Goal: Information Seeking & Learning: Learn about a topic

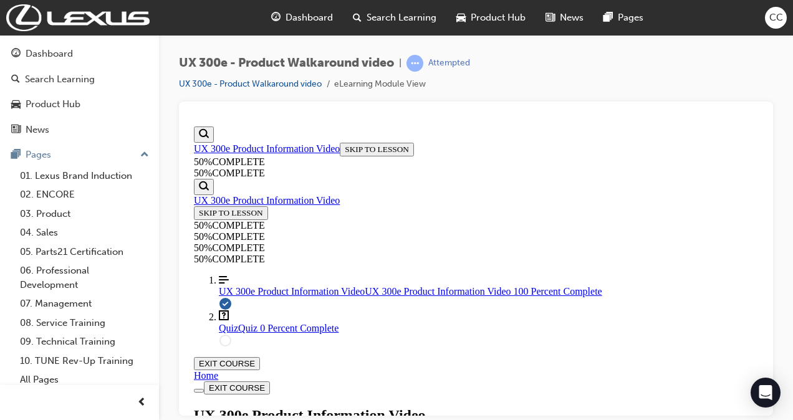
scroll to position [321, 0]
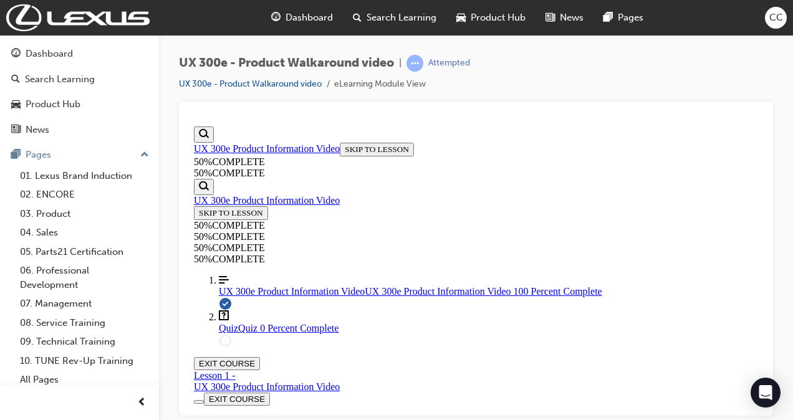
scroll to position [117, 0]
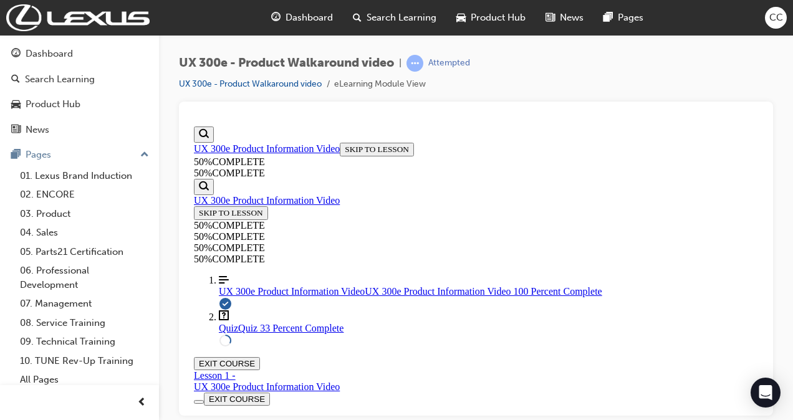
scroll to position [167, 0]
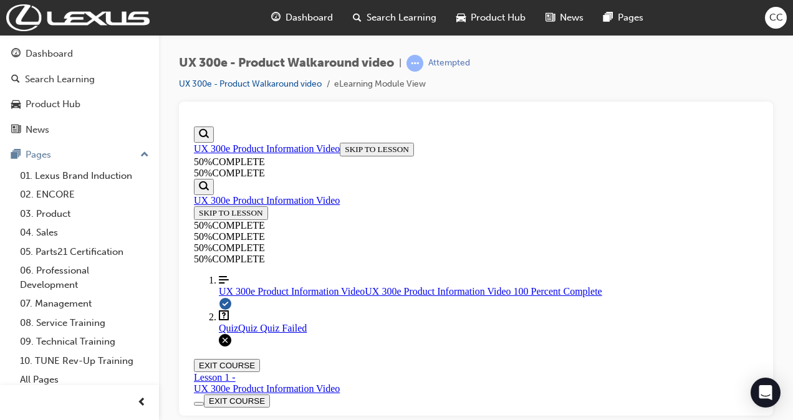
scroll to position [145, 0]
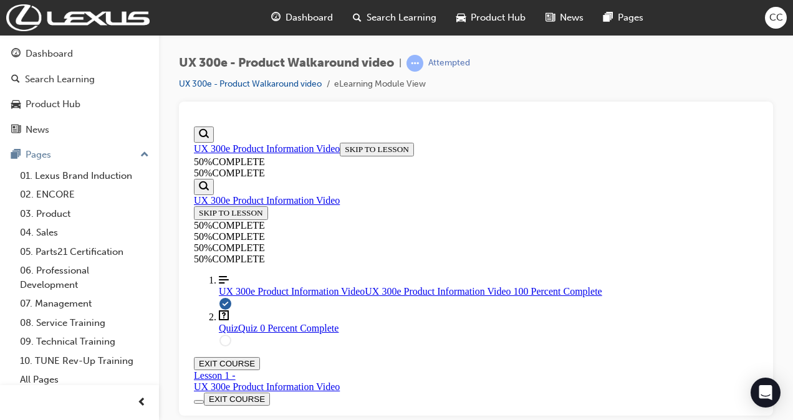
drag, startPoint x: 304, startPoint y: 137, endPoint x: 562, endPoint y: 164, distance: 258.9
copy p "Your customer drives around 40 kilometers a day, how long would it take to full…"
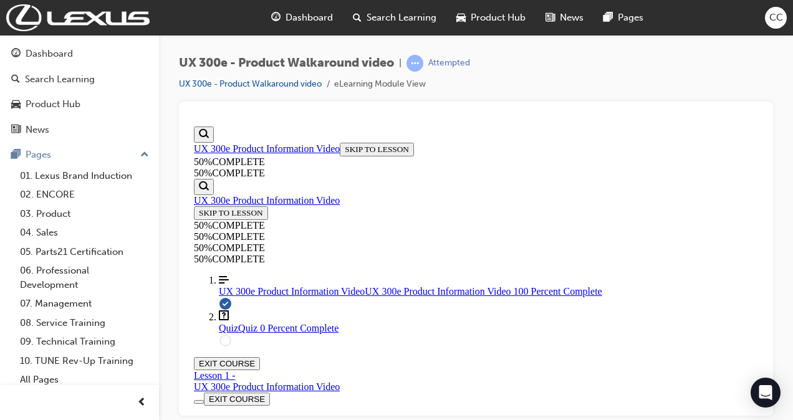
scroll to position [309, 0]
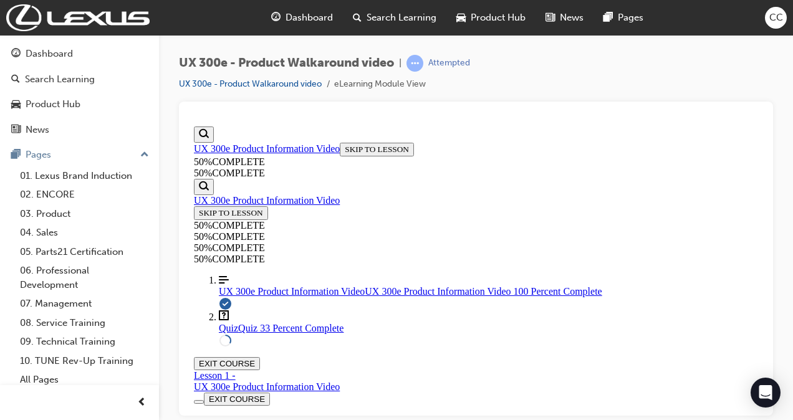
drag, startPoint x: 307, startPoint y: 132, endPoint x: 507, endPoint y: 157, distance: 201.7
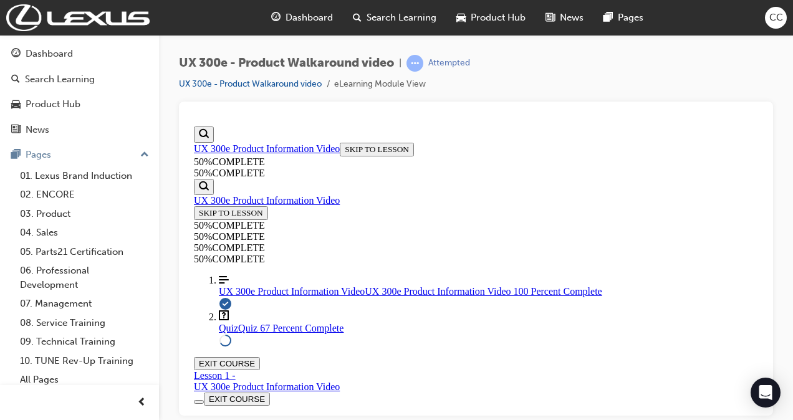
copy p "To help alleviate customer range anxiety, what will we include as part of every…"
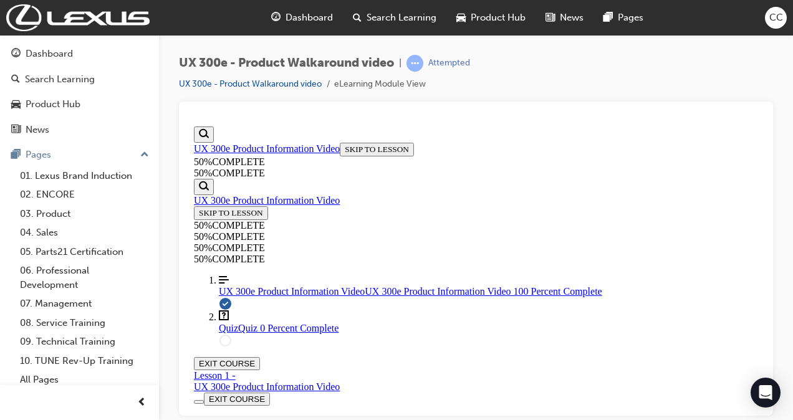
scroll to position [155, 0]
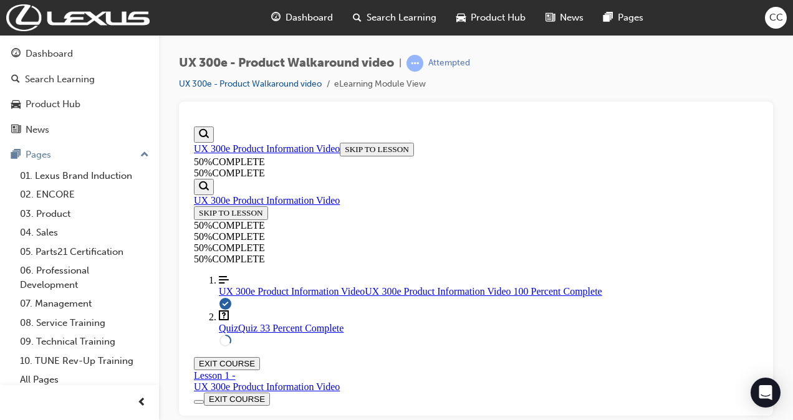
scroll to position [310, 0]
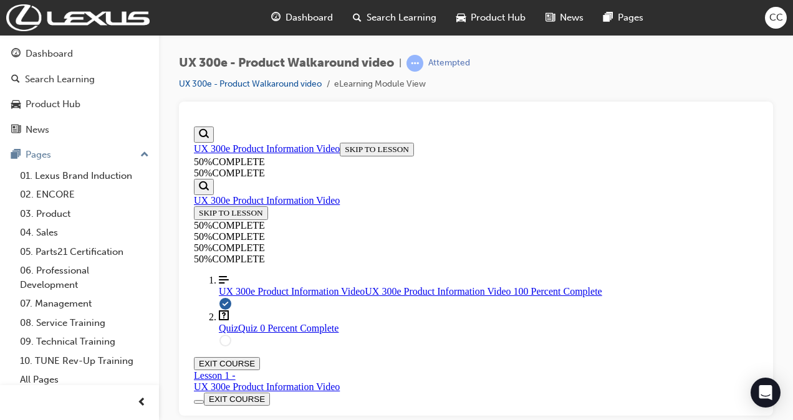
scroll to position [178, 0]
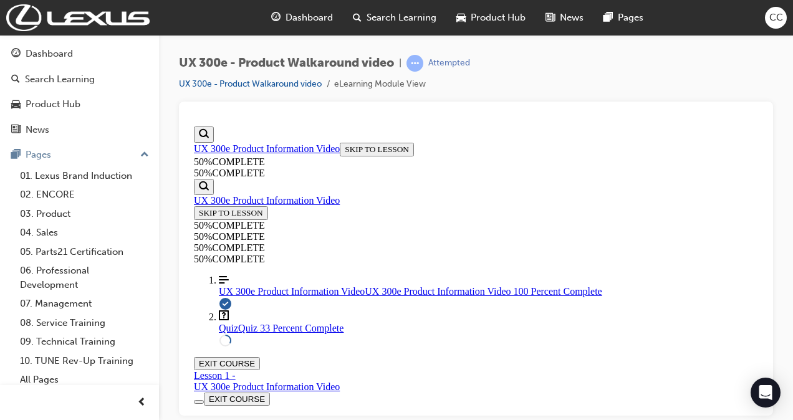
scroll to position [171, 0]
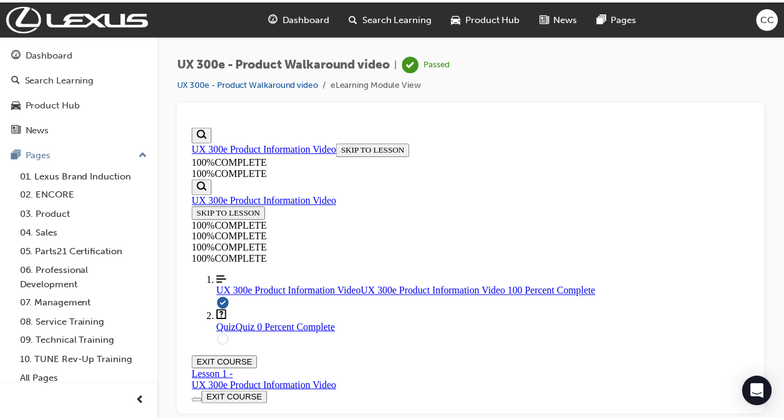
scroll to position [110, 0]
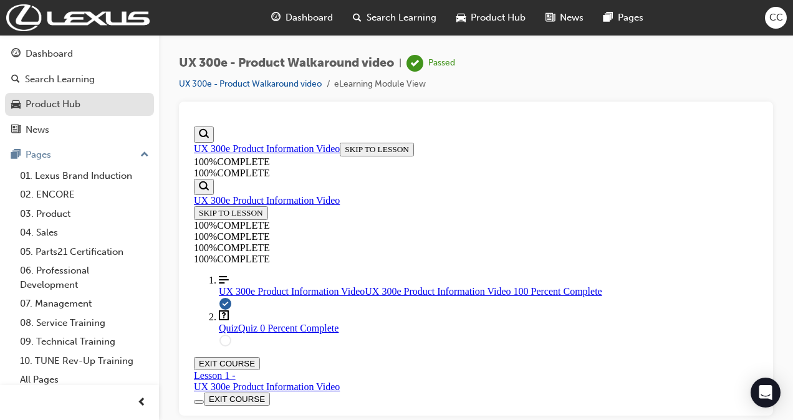
click at [80, 101] on div "Product Hub" at bounding box center [53, 104] width 55 height 14
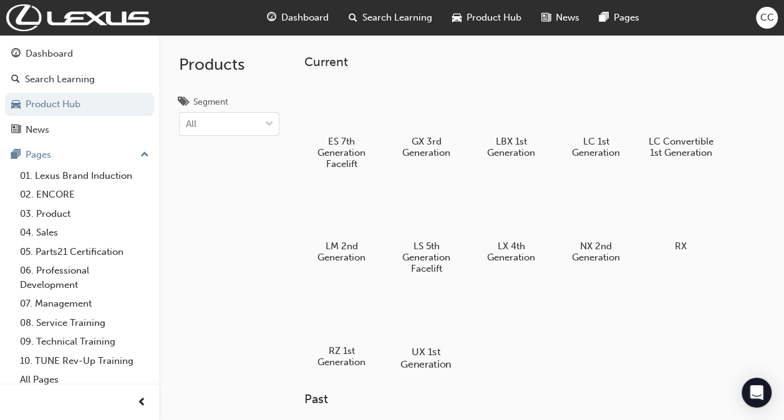
click at [416, 320] on div at bounding box center [426, 316] width 69 height 50
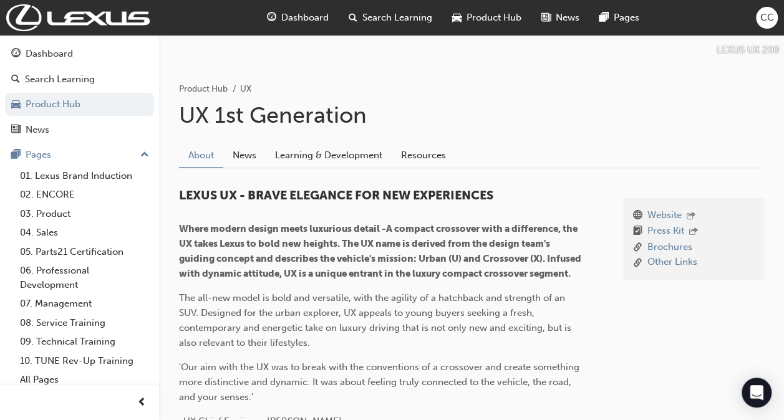
scroll to position [182, 0]
click at [347, 146] on link "Learning & Development" at bounding box center [329, 155] width 126 height 24
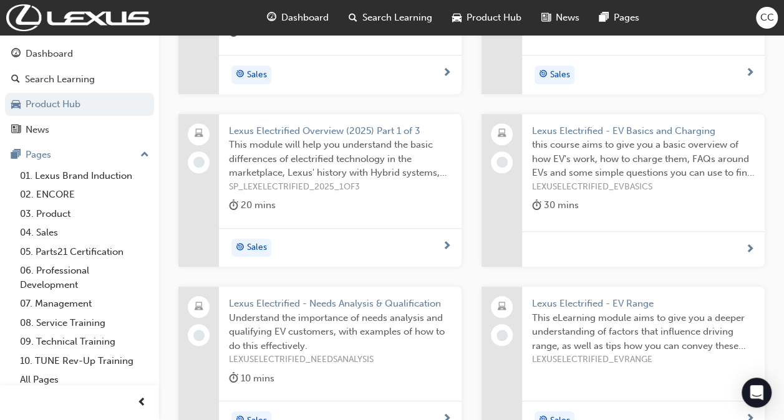
scroll to position [433, 0]
click at [348, 138] on span "This module will help you understand the basic differences of electrified techn…" at bounding box center [340, 159] width 223 height 42
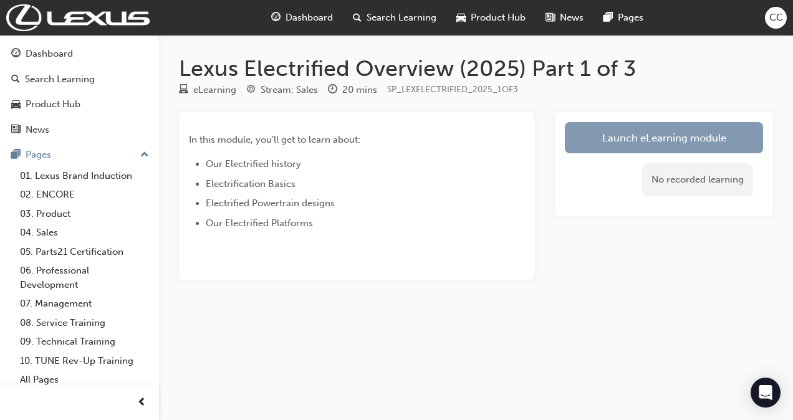
click at [616, 137] on link "Launch eLearning module" at bounding box center [664, 137] width 198 height 31
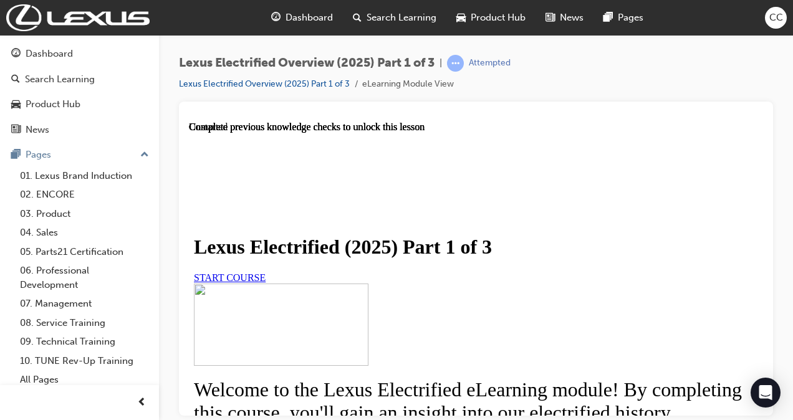
click at [266, 282] on link "START COURSE" at bounding box center [230, 277] width 72 height 11
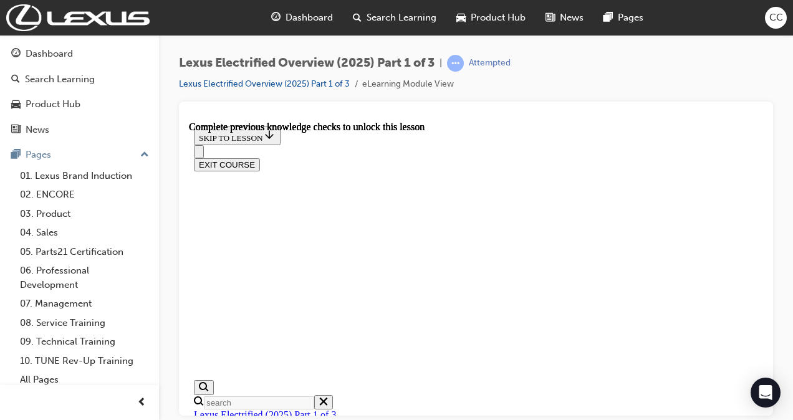
scroll to position [635, 0]
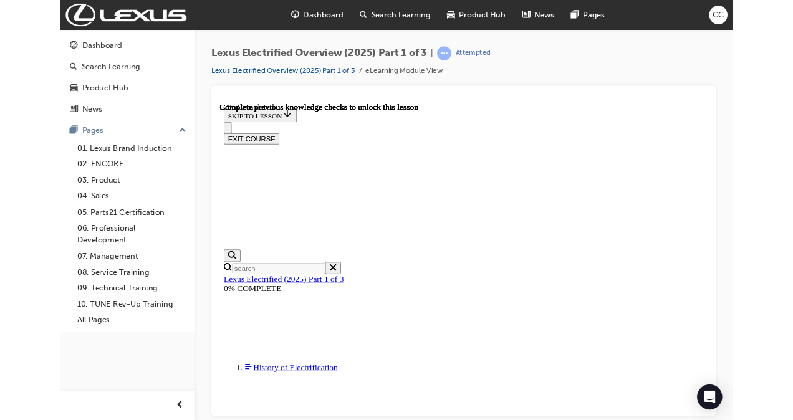
scroll to position [671, 0]
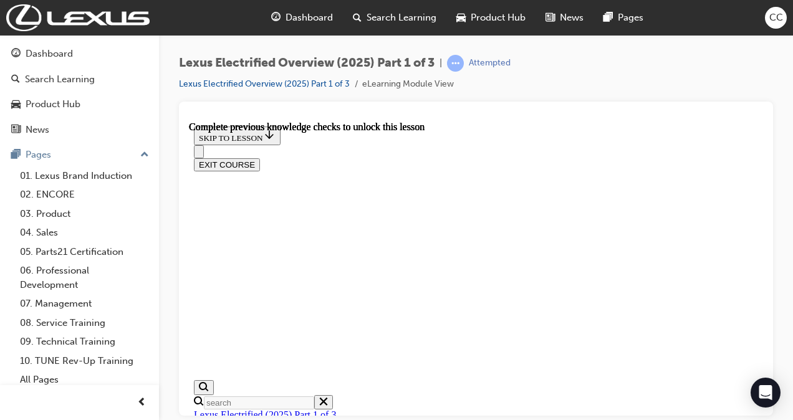
click at [691, 52] on div "Lexus Electrified Overview (2025) Part 1 of 3 | Attempted Lexus Electrified Ove…" at bounding box center [476, 212] width 634 height 354
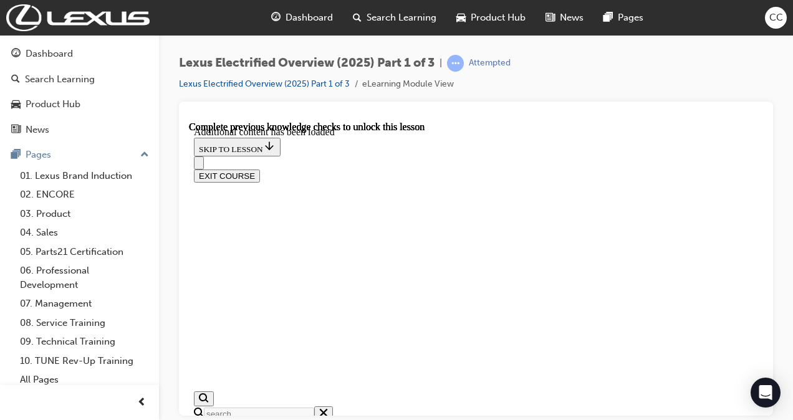
scroll to position [1027, 0]
radio input "true"
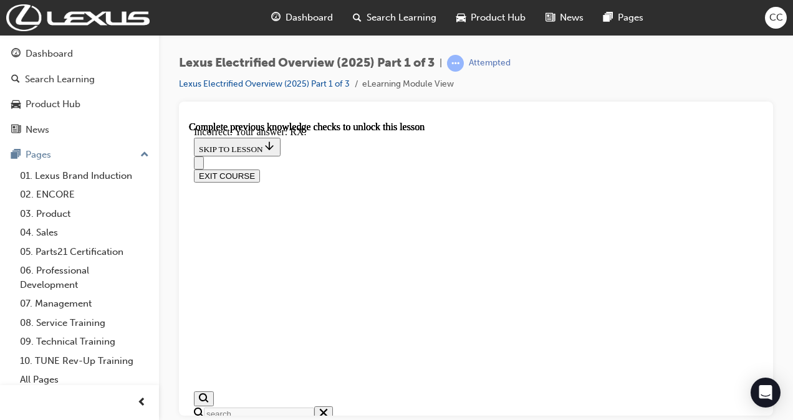
radio input "true"
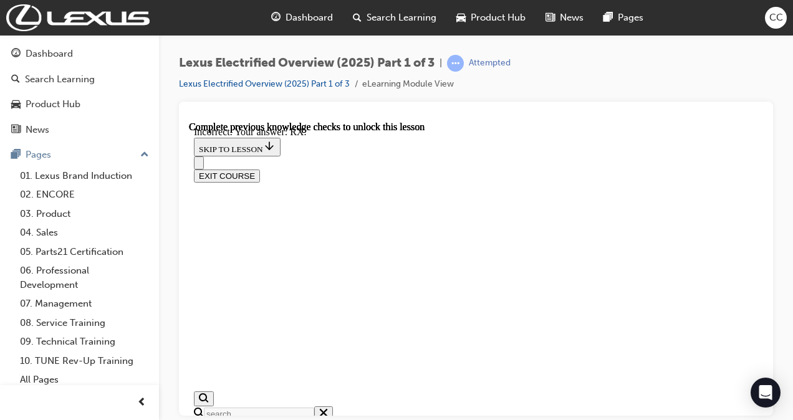
scroll to position [1148, 0]
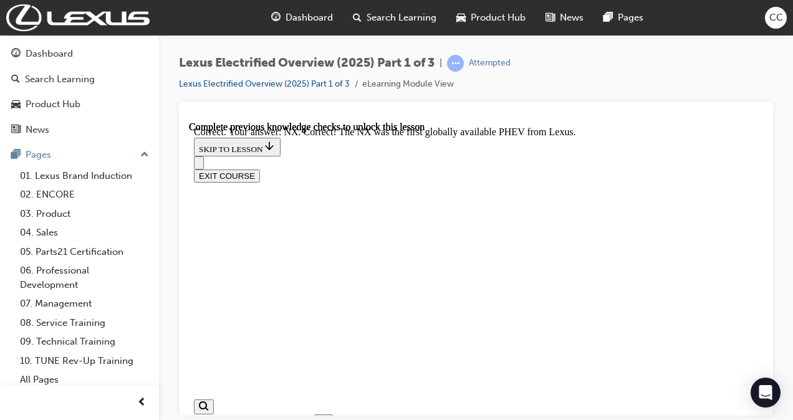
scroll to position [1251, 0]
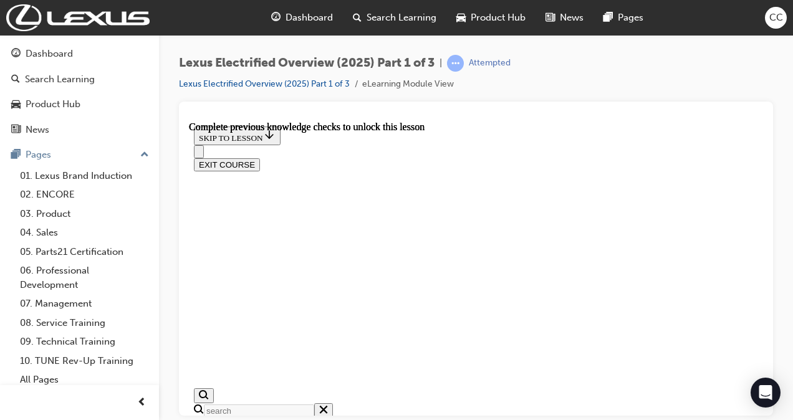
scroll to position [369, 0]
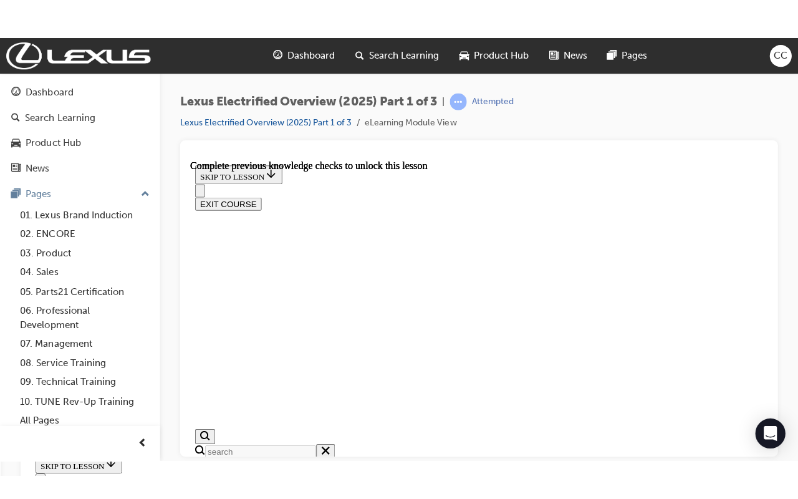
scroll to position [690, 0]
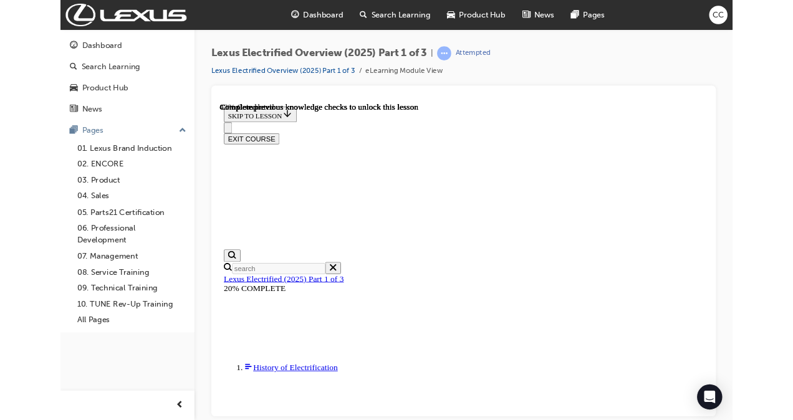
scroll to position [673, 0]
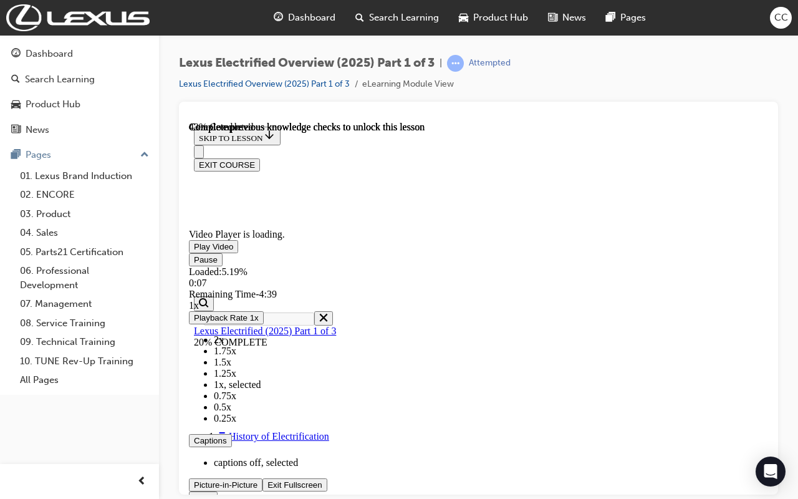
click at [768, 367] on li "1.5x" at bounding box center [491, 361] width 554 height 11
click at [236, 378] on span "1.25x" at bounding box center [225, 372] width 22 height 11
click at [376, 214] on video "Video player" at bounding box center [282, 168] width 187 height 94
click at [194, 251] on span "Video player" at bounding box center [194, 245] width 0 height 9
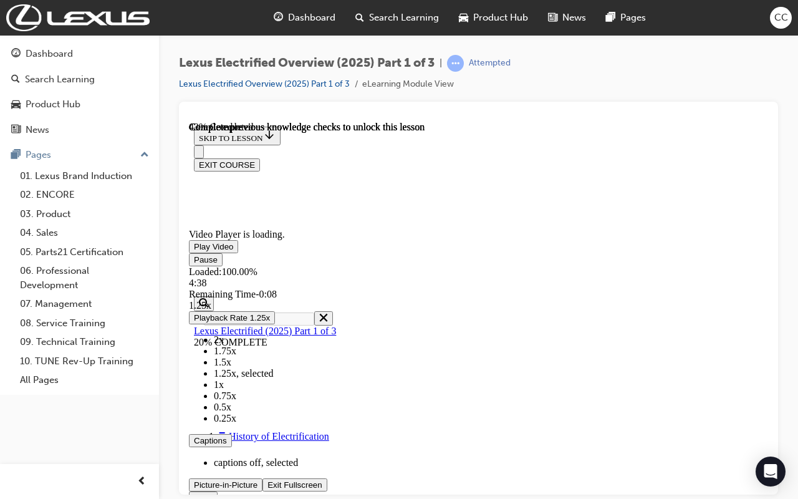
click at [267, 420] on span "Video player" at bounding box center [267, 483] width 0 height 9
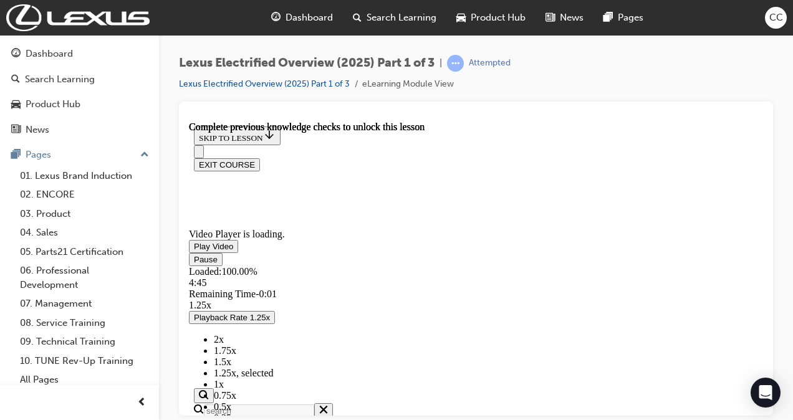
scroll to position [847, 0]
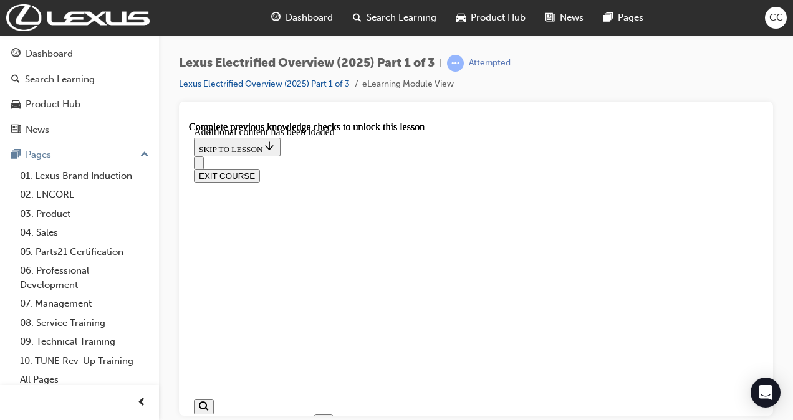
scroll to position [1010, 0]
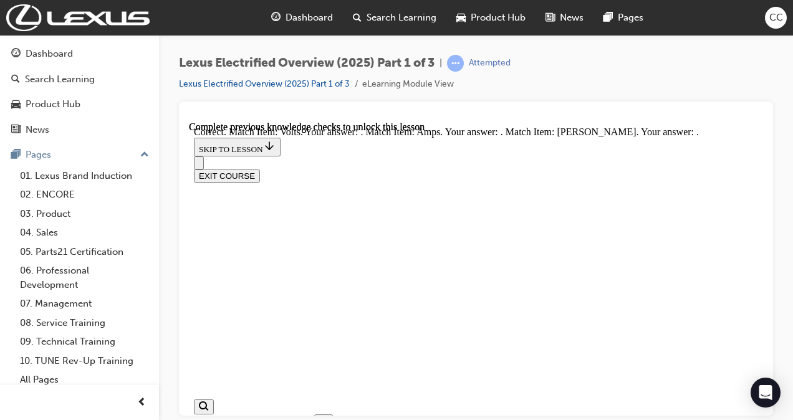
scroll to position [1360, 0]
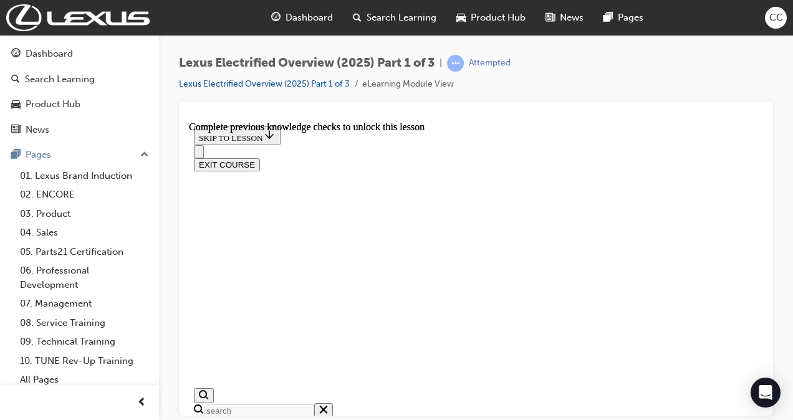
scroll to position [463, 0]
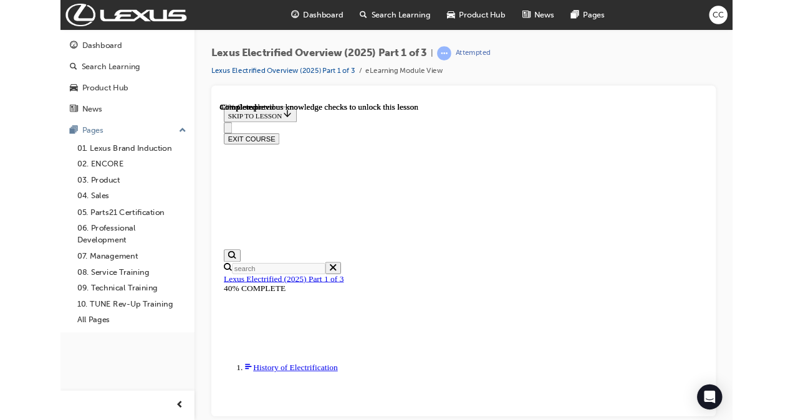
scroll to position [596, 0]
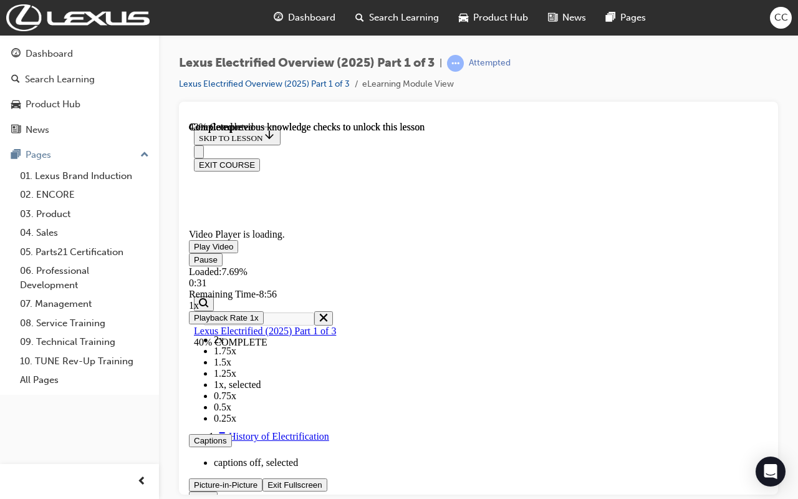
click at [376, 214] on video "Video player" at bounding box center [282, 168] width 187 height 94
click at [236, 378] on span "1.25x" at bounding box center [225, 372] width 22 height 11
click at [376, 214] on video "Video player" at bounding box center [282, 168] width 187 height 94
click at [194, 251] on span "Video player" at bounding box center [194, 245] width 0 height 9
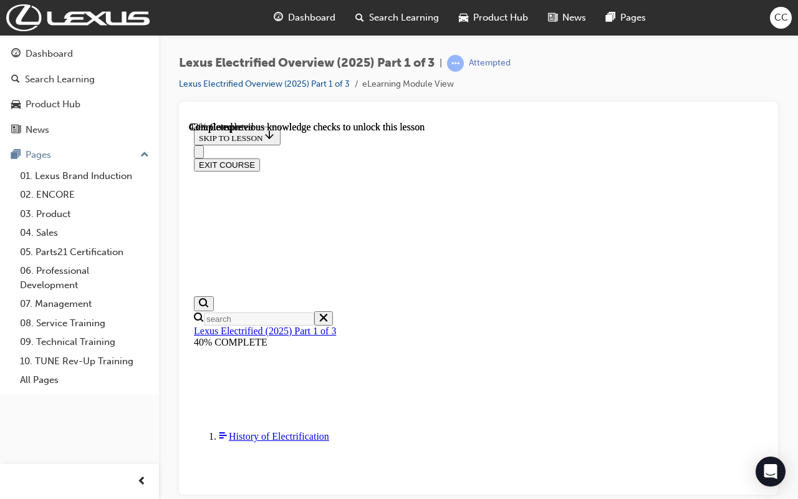
scroll to position [596, 0]
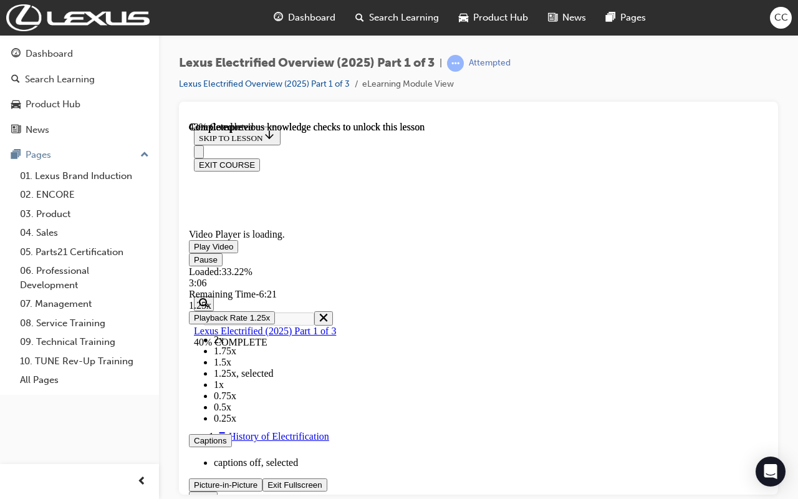
click at [231, 367] on span "1.5x" at bounding box center [222, 361] width 17 height 11
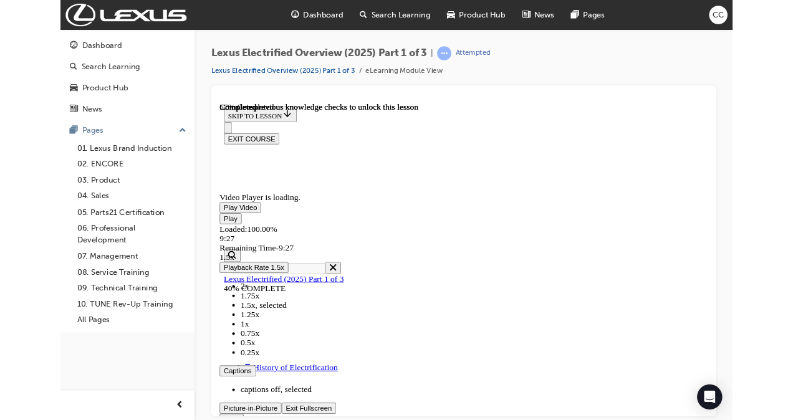
scroll to position [593, 0]
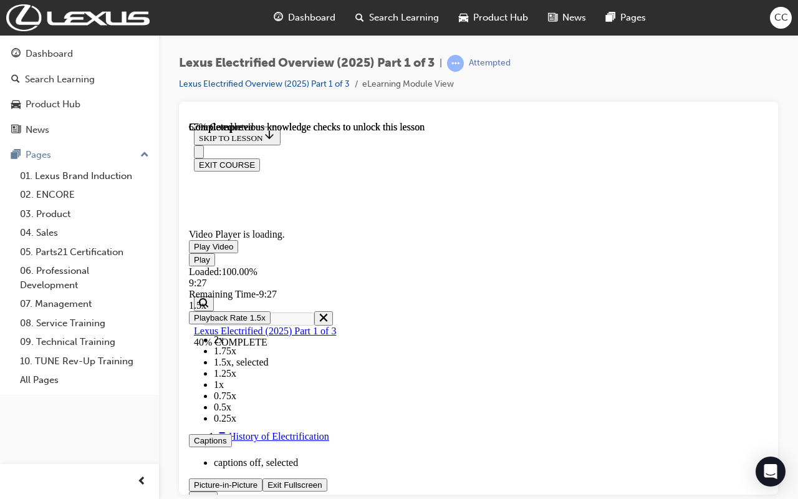
click at [267, 420] on span "Video player" at bounding box center [267, 483] width 0 height 9
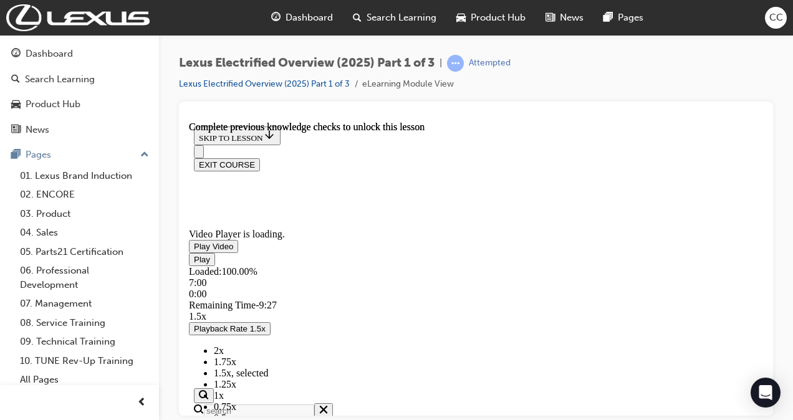
scroll to position [771, 0]
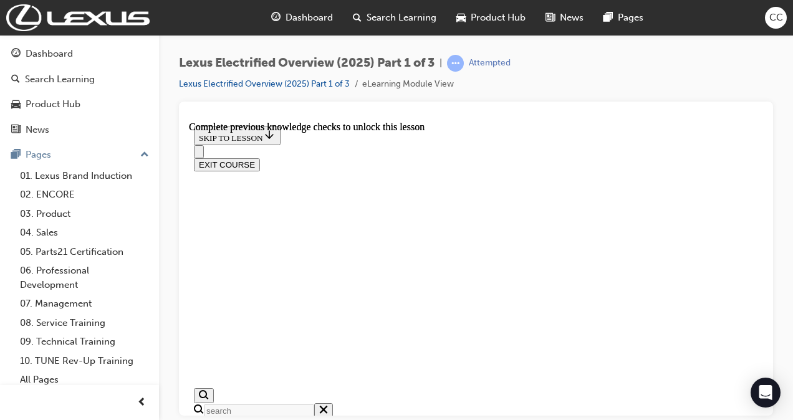
drag, startPoint x: 542, startPoint y: 229, endPoint x: 480, endPoint y: 327, distance: 115.5
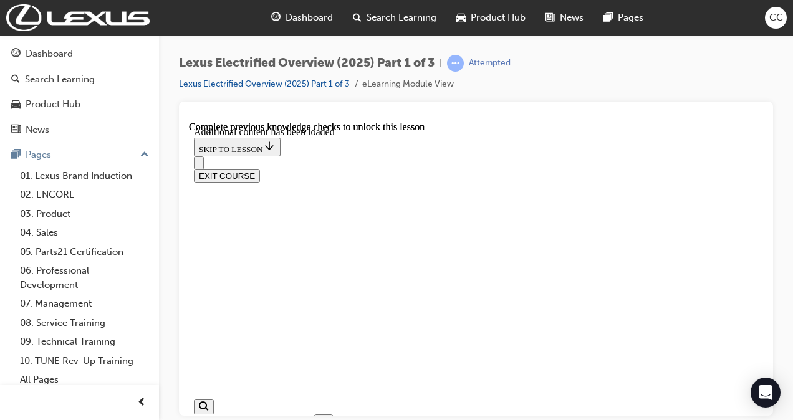
scroll to position [964, 0]
radio input "true"
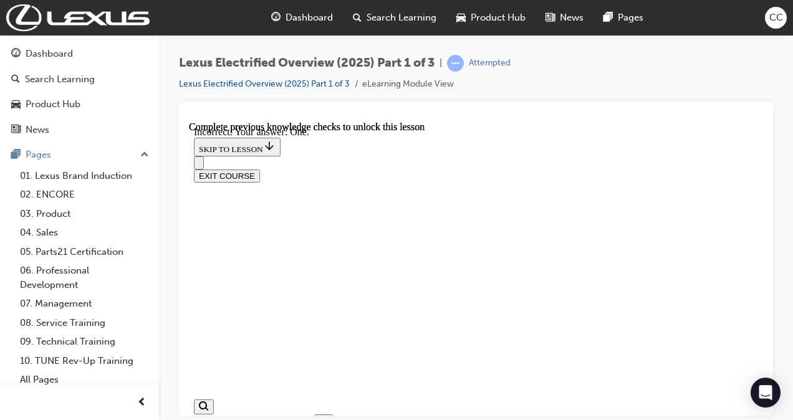
radio input "true"
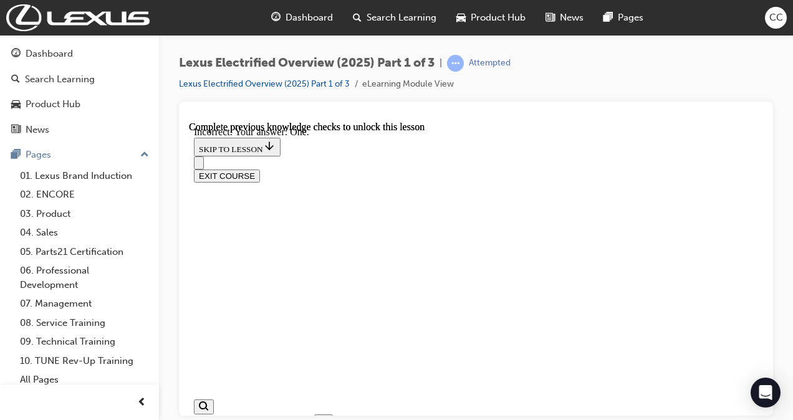
scroll to position [1102, 0]
radio input "true"
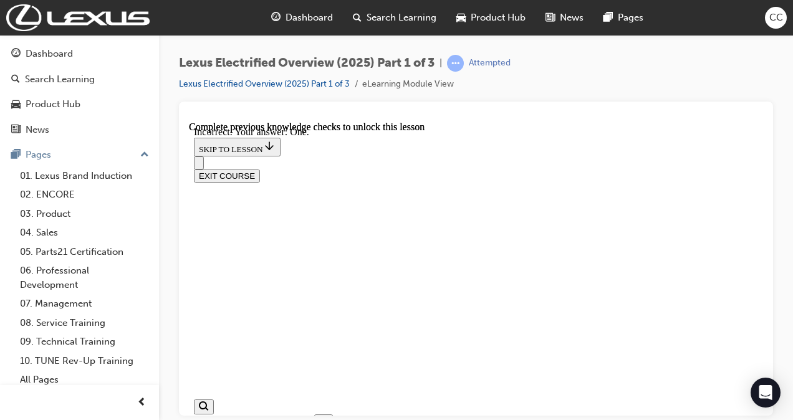
radio input "true"
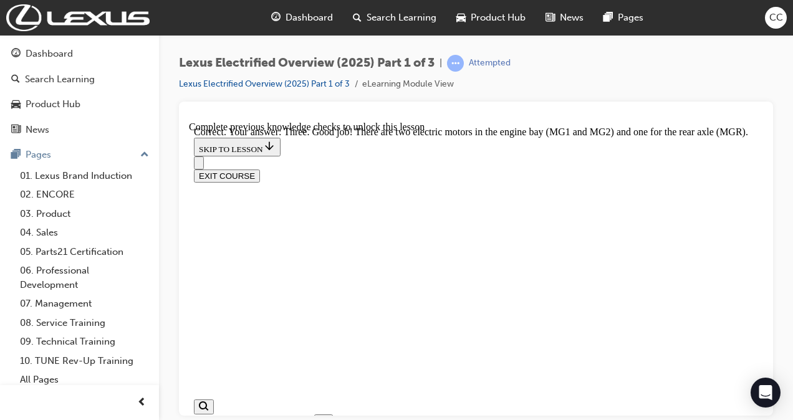
scroll to position [1233, 0]
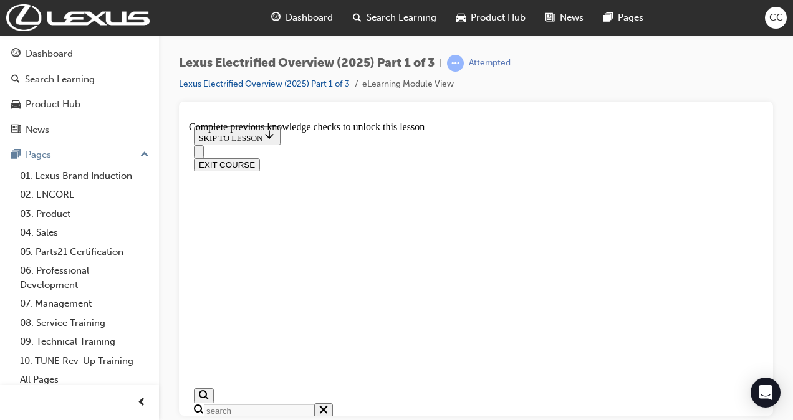
scroll to position [383, 0]
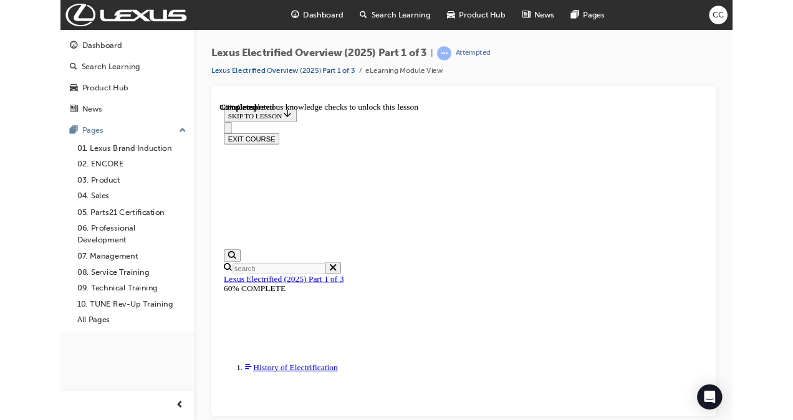
scroll to position [582, 0]
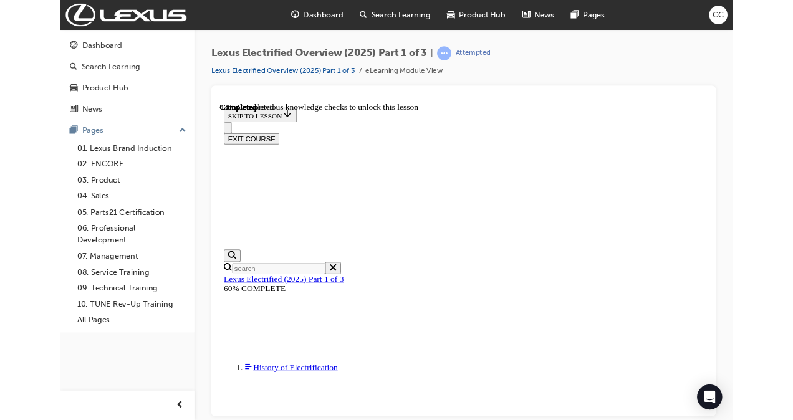
scroll to position [582, 0]
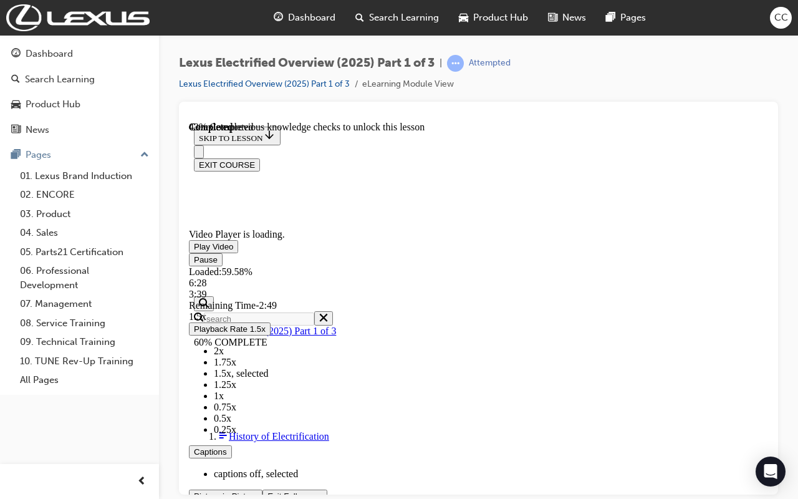
click at [262, 420] on button "Exit Fullscreen" at bounding box center [294, 495] width 64 height 13
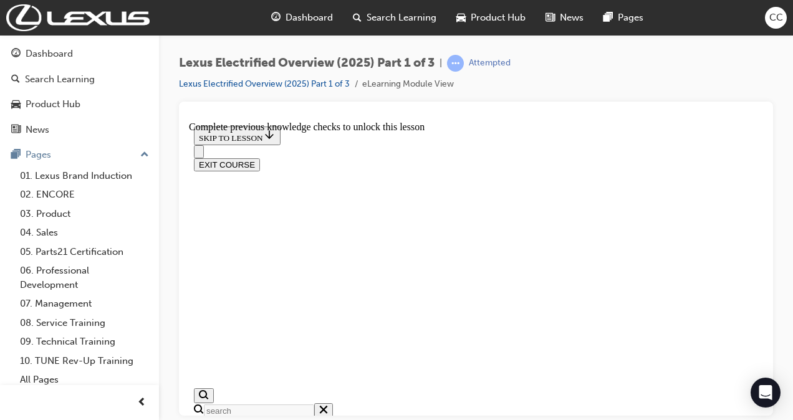
scroll to position [621, 0]
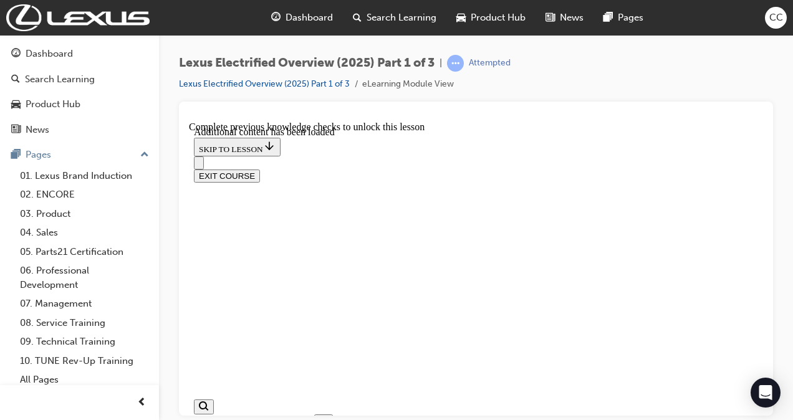
scroll to position [965, 0]
radio input "true"
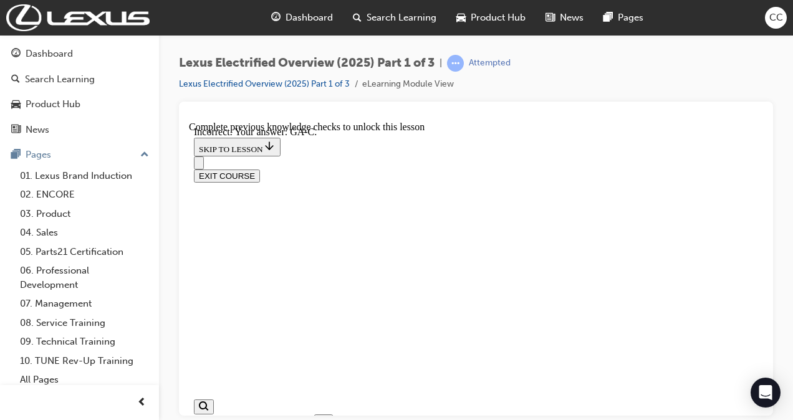
scroll to position [1118, 0]
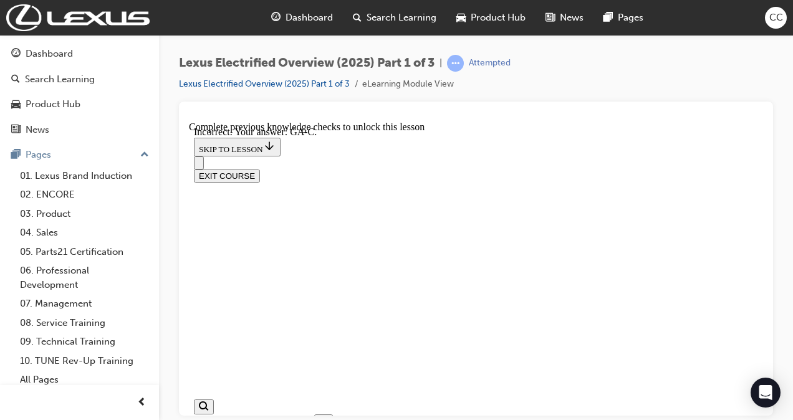
radio input "true"
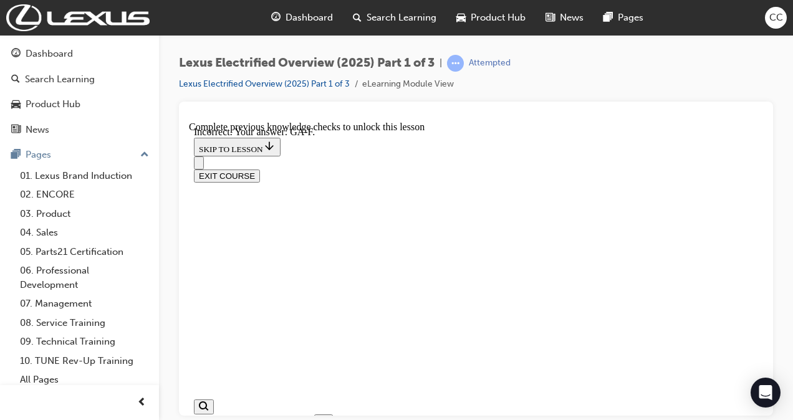
radio input "true"
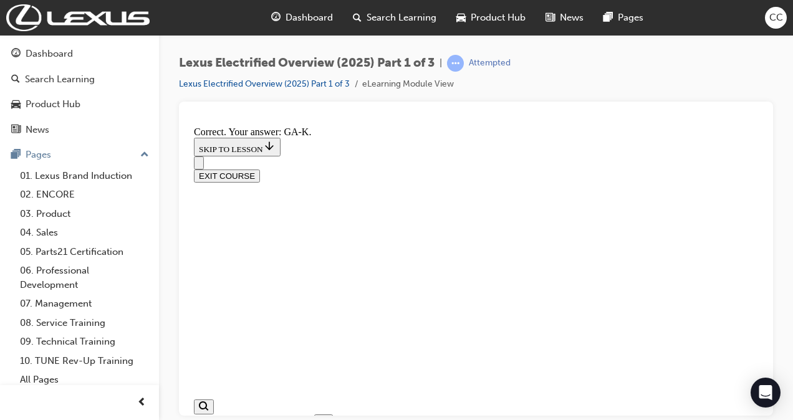
scroll to position [1236, 0]
drag, startPoint x: 469, startPoint y: 351, endPoint x: 465, endPoint y: 385, distance: 33.9
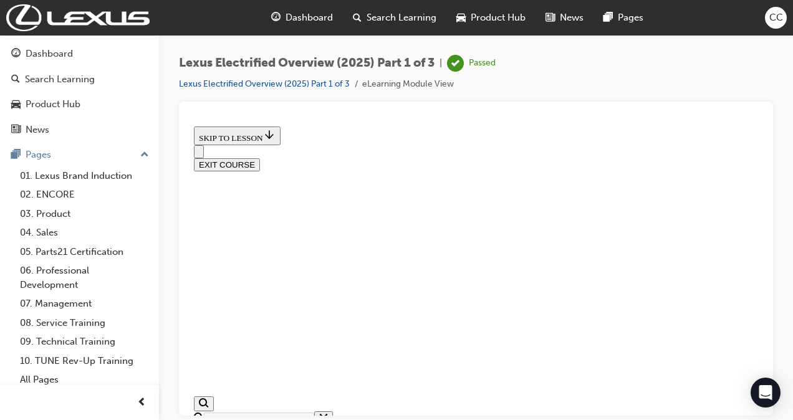
scroll to position [526, 0]
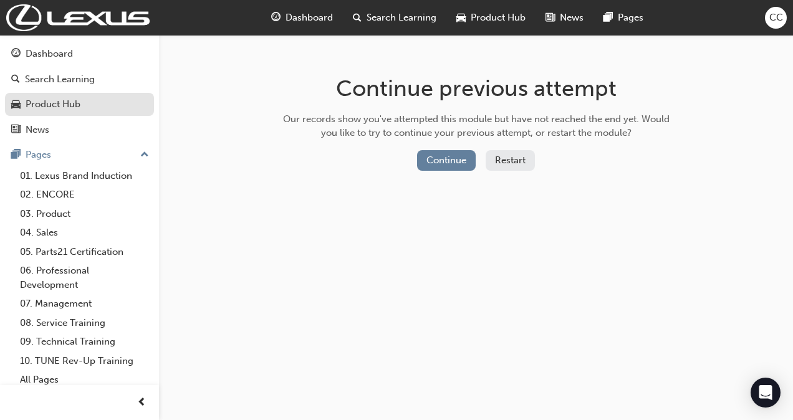
click at [67, 100] on div "Product Hub" at bounding box center [53, 104] width 55 height 14
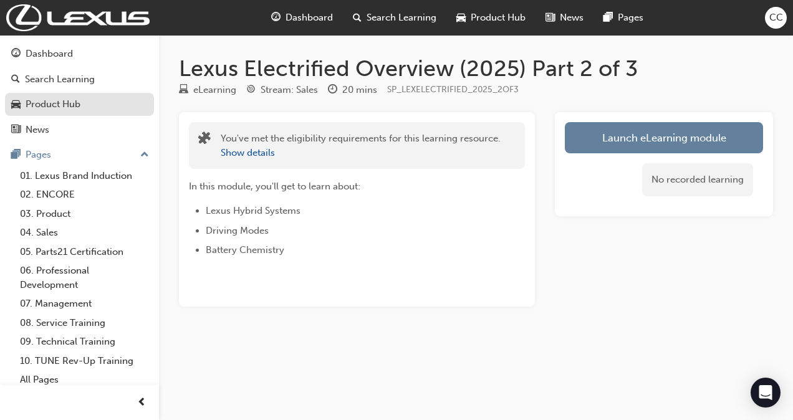
click at [70, 112] on link "Product Hub" at bounding box center [79, 104] width 149 height 23
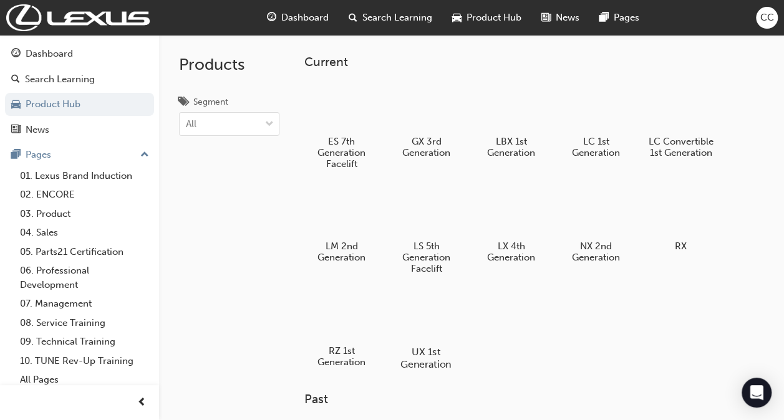
click at [424, 332] on div at bounding box center [426, 316] width 69 height 50
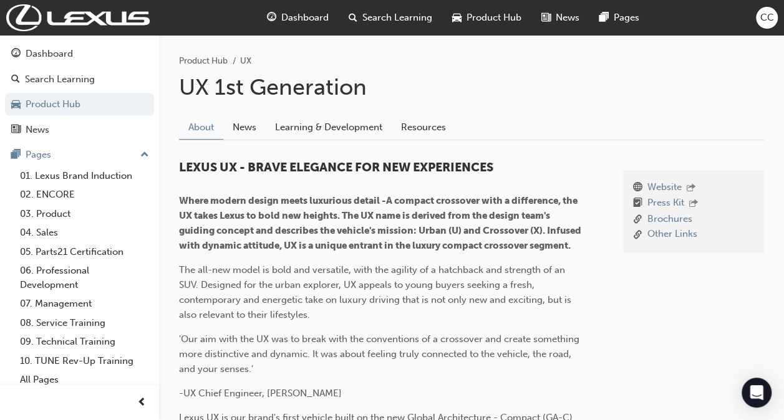
scroll to position [222, 0]
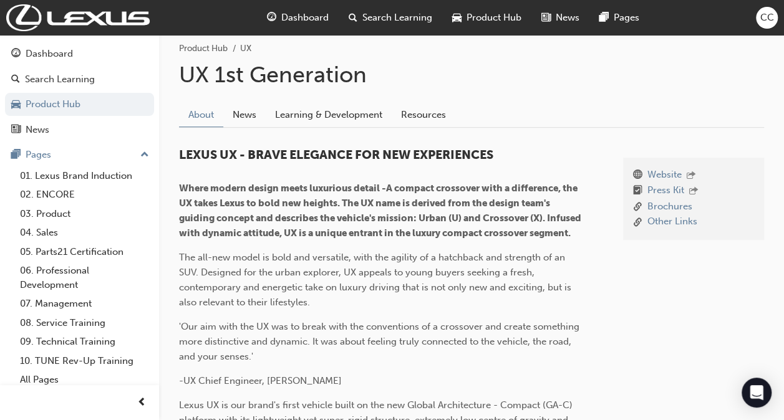
drag, startPoint x: 424, startPoint y: 332, endPoint x: 335, endPoint y: 128, distance: 221.9
click at [335, 118] on link "Learning & Development" at bounding box center [329, 115] width 126 height 24
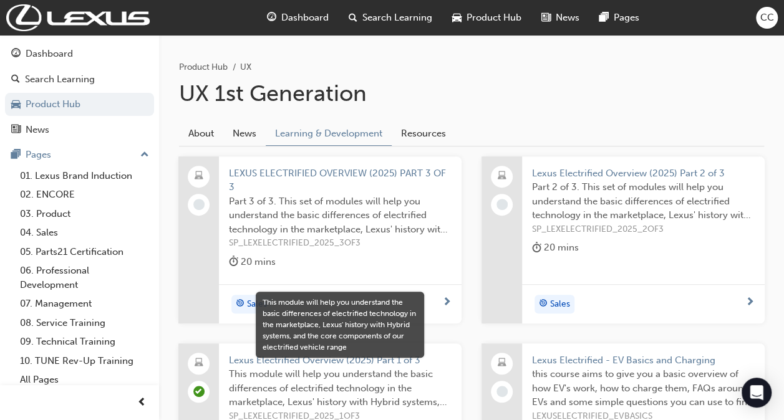
scroll to position [202, 0]
click at [666, 208] on span "Part 2 of 3. This set of modules will help you understand the basic differences…" at bounding box center [643, 202] width 223 height 42
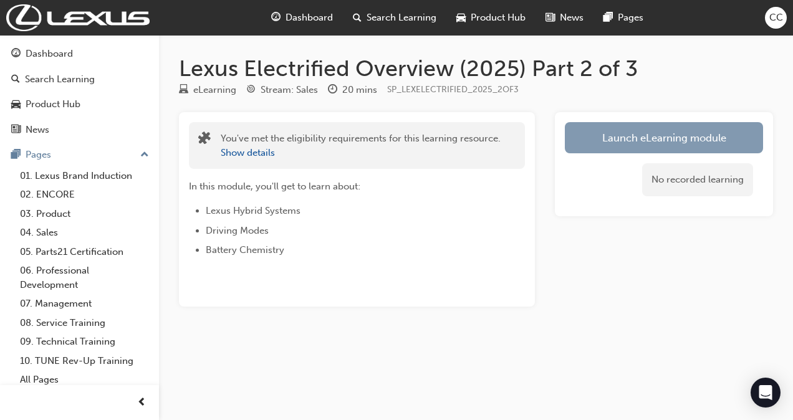
click at [658, 135] on link "Launch eLearning module" at bounding box center [664, 137] width 198 height 31
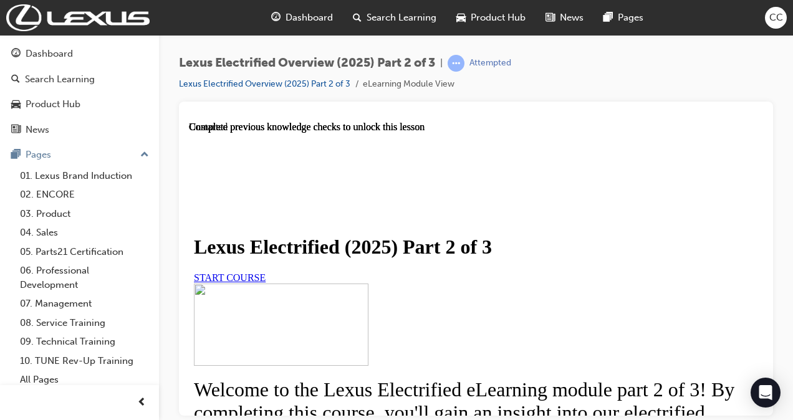
click at [266, 282] on link "START COURSE" at bounding box center [230, 277] width 72 height 11
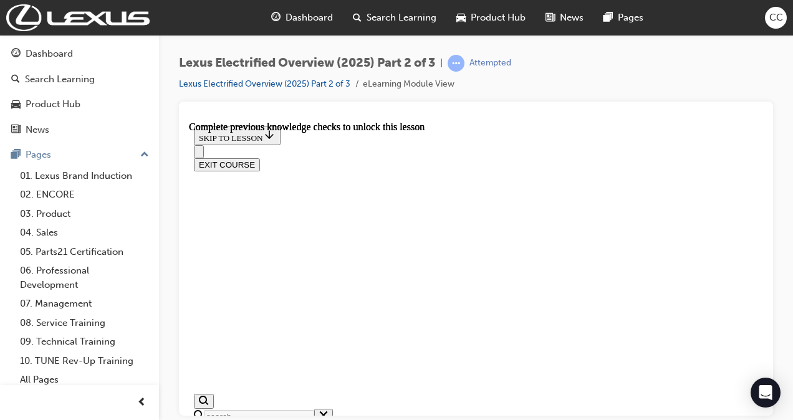
scroll to position [807, 0]
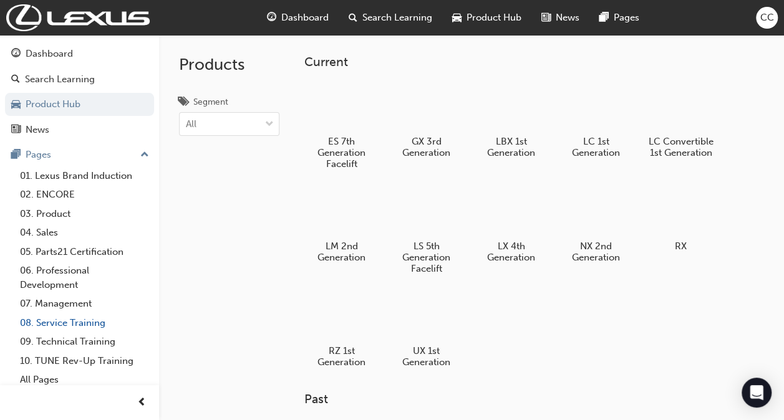
click at [85, 320] on link "08. Service Training" at bounding box center [84, 323] width 139 height 19
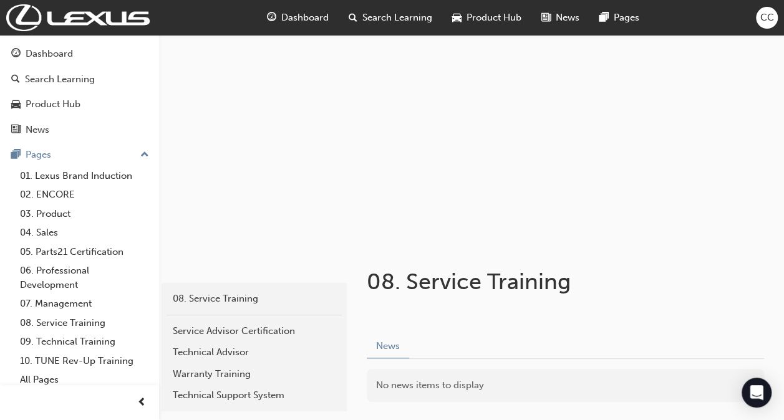
scroll to position [92, 0]
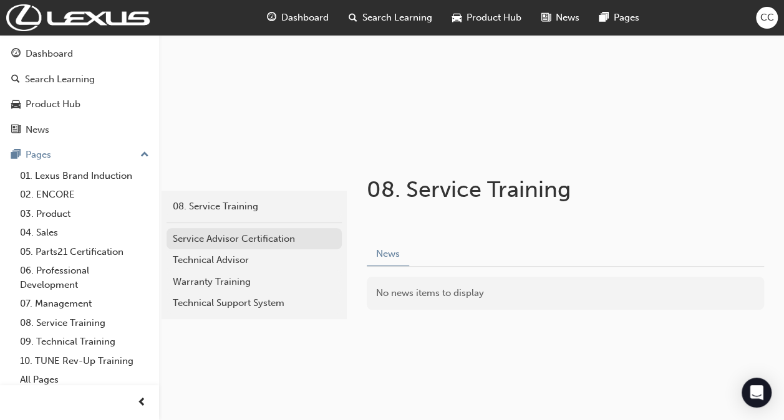
click at [304, 238] on div "Service Advisor Certification" at bounding box center [254, 239] width 163 height 14
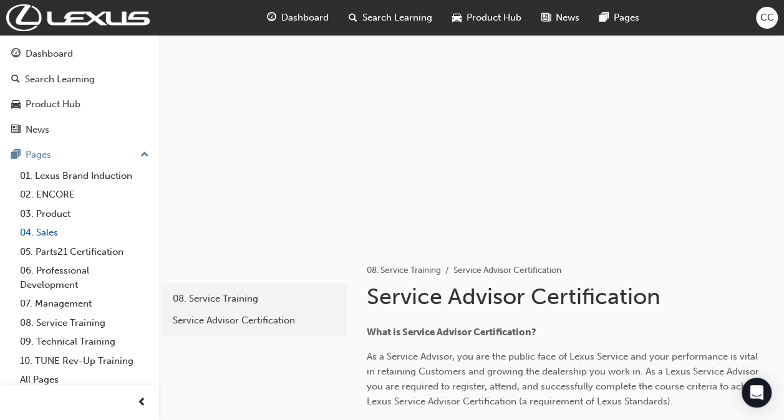
click at [54, 236] on link "04. Sales" at bounding box center [84, 232] width 139 height 19
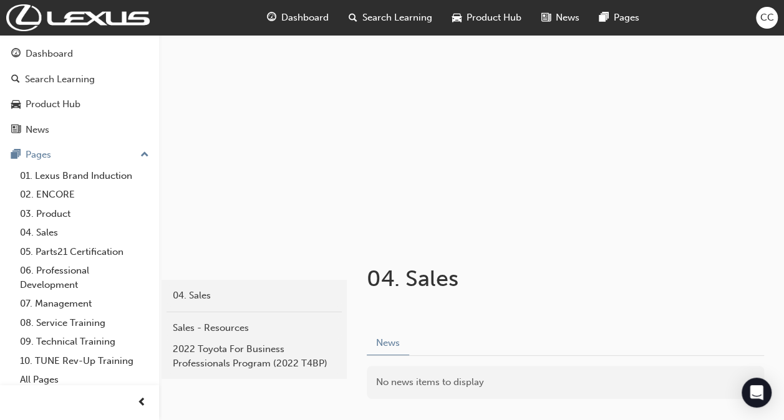
scroll to position [1, 0]
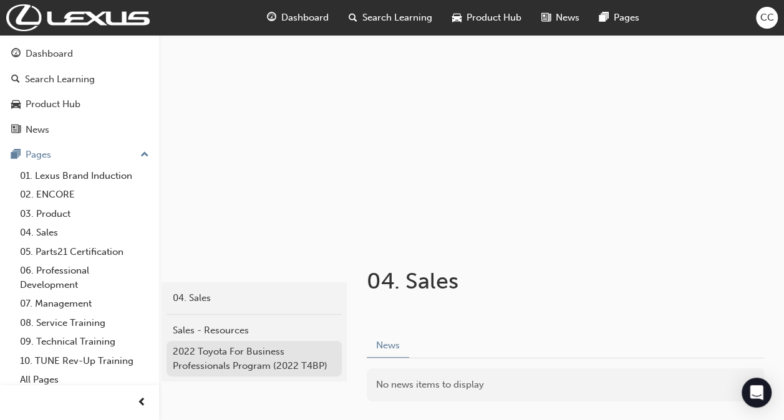
click at [206, 356] on div "2022 Toyota For Business Professionals Program (2022 T4BP)" at bounding box center [254, 359] width 163 height 28
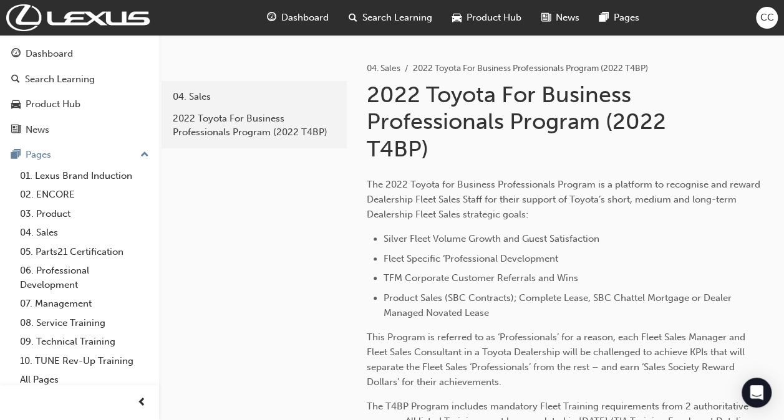
scroll to position [203, 0]
click at [49, 170] on link "01. Lexus Brand Induction" at bounding box center [84, 175] width 139 height 19
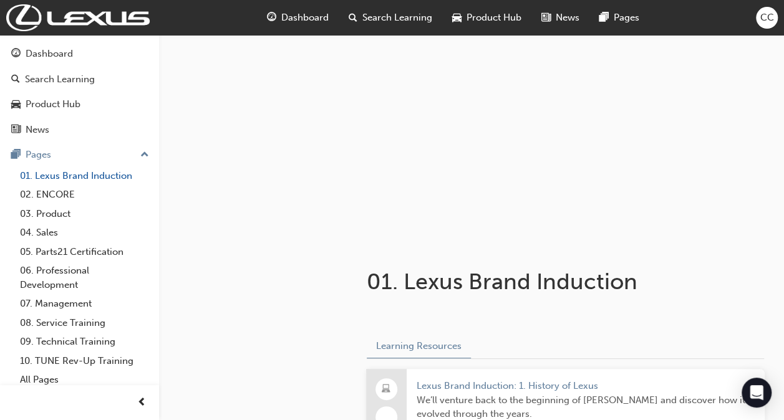
scroll to position [203, 0]
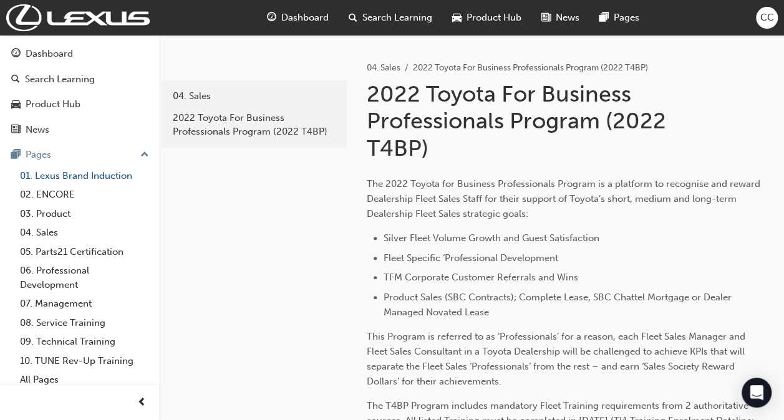
click at [54, 172] on link "01. Lexus Brand Induction" at bounding box center [84, 175] width 139 height 19
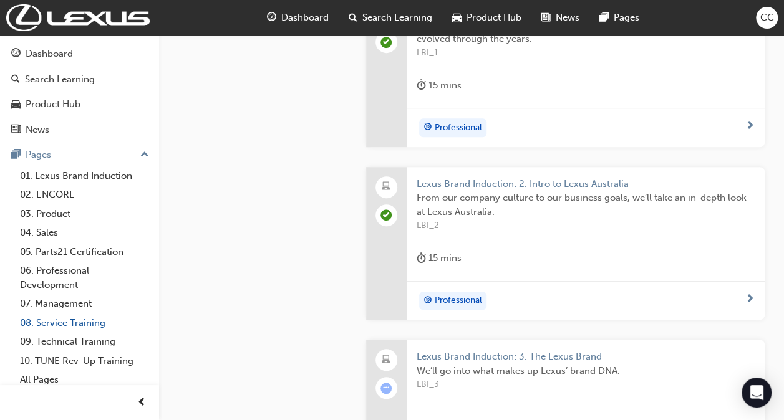
scroll to position [375, 0]
click at [63, 329] on link "08. Service Training" at bounding box center [84, 323] width 139 height 19
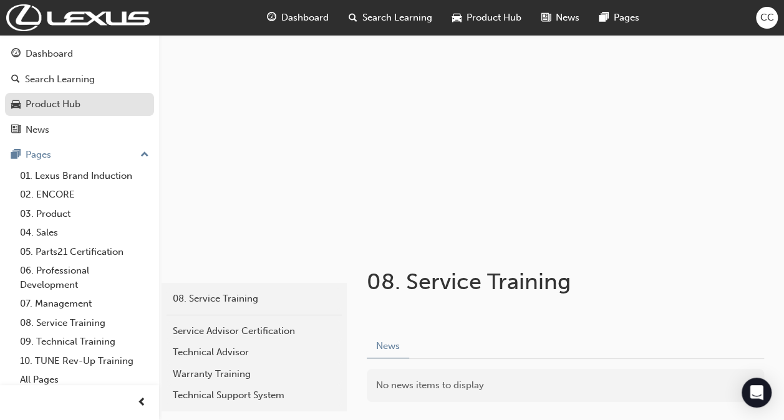
click at [65, 98] on div "Product Hub" at bounding box center [53, 104] width 55 height 14
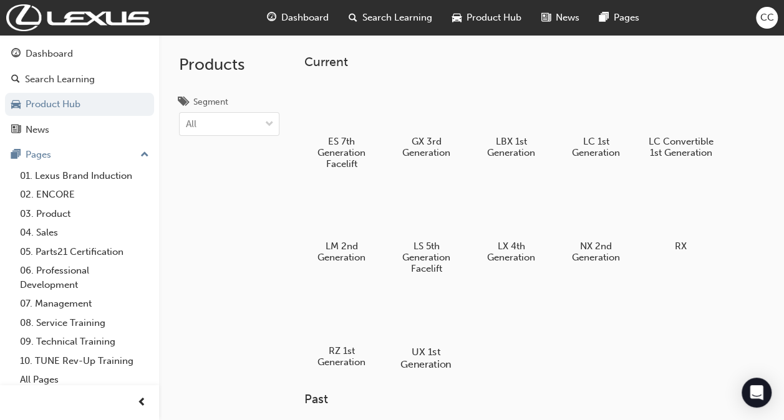
click at [421, 305] on div at bounding box center [426, 316] width 69 height 50
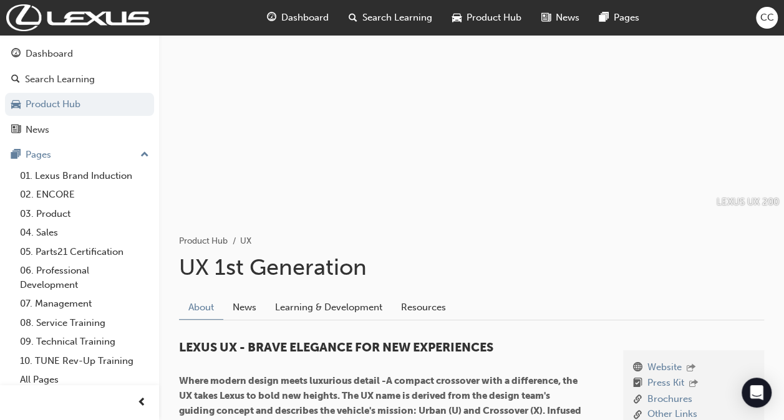
scroll to position [27, 0]
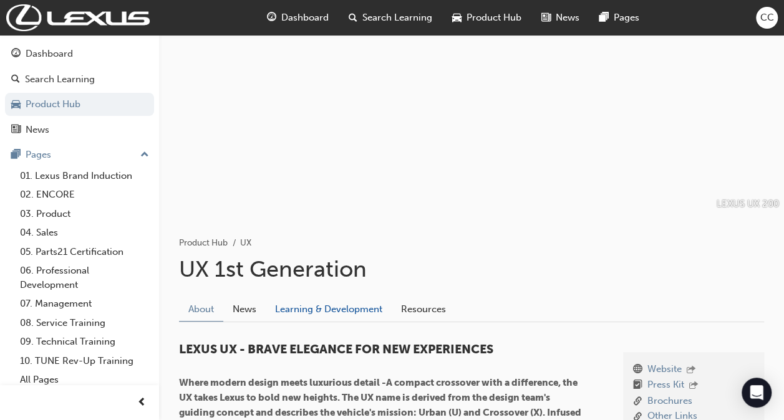
click at [345, 307] on link "Learning & Development" at bounding box center [329, 309] width 126 height 24
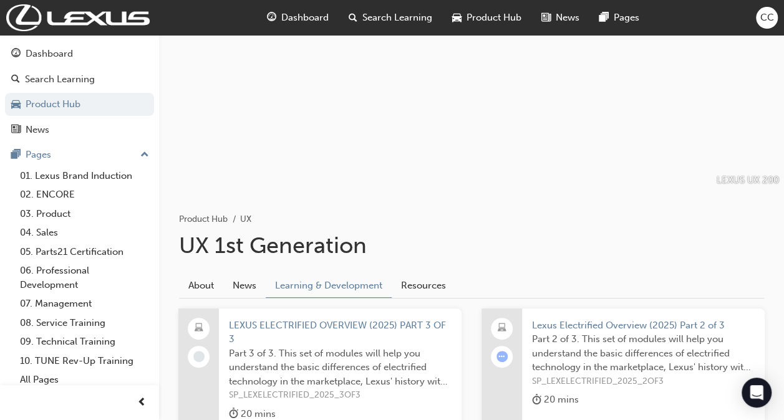
scroll to position [35, 0]
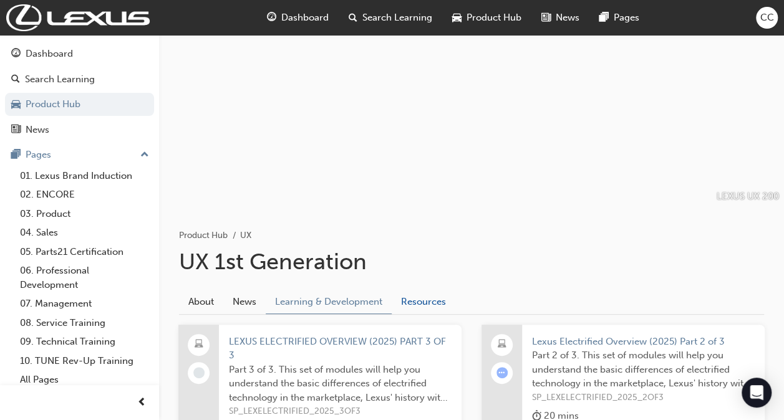
click at [445, 301] on link "Resources" at bounding box center [424, 302] width 64 height 24
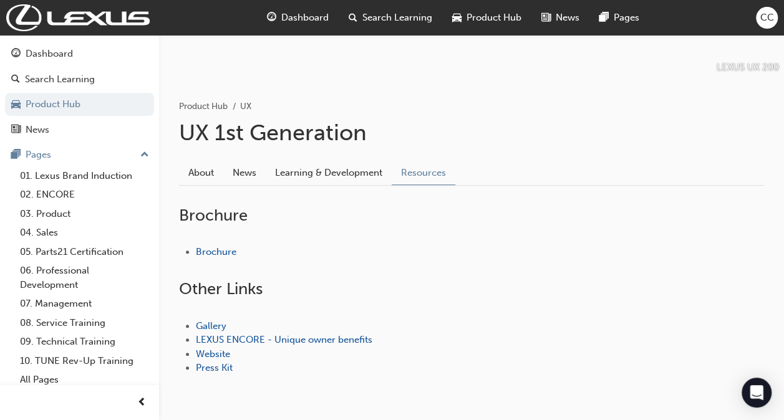
scroll to position [165, 0]
click at [218, 246] on link "Brochure" at bounding box center [216, 250] width 41 height 11
